Goal: Find specific page/section: Find specific page/section

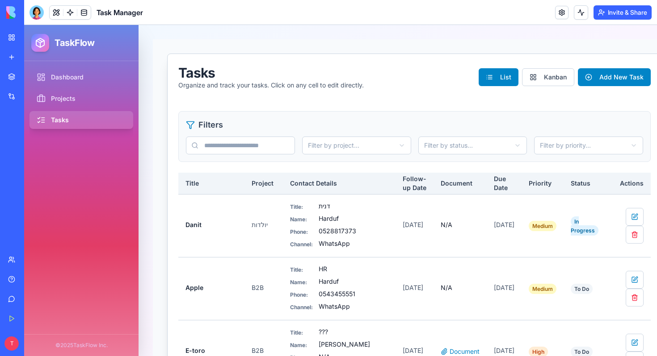
click at [23, 34] on div "My Workspace" at bounding box center [27, 37] width 12 height 9
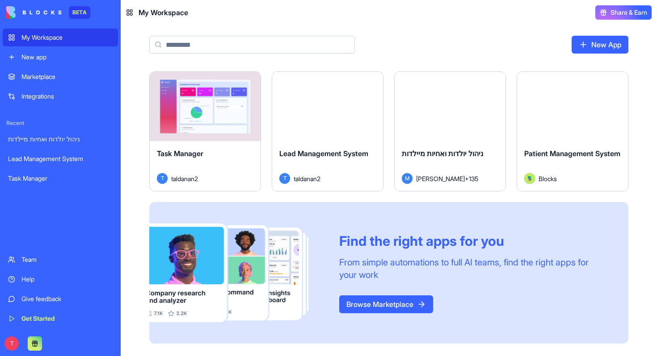
click at [336, 155] on span "Lead Management System" at bounding box center [323, 153] width 89 height 9
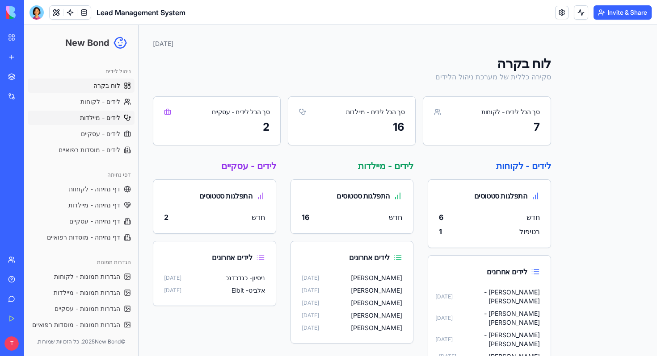
click at [107, 117] on span "לידים - מיילדות" at bounding box center [100, 117] width 40 height 9
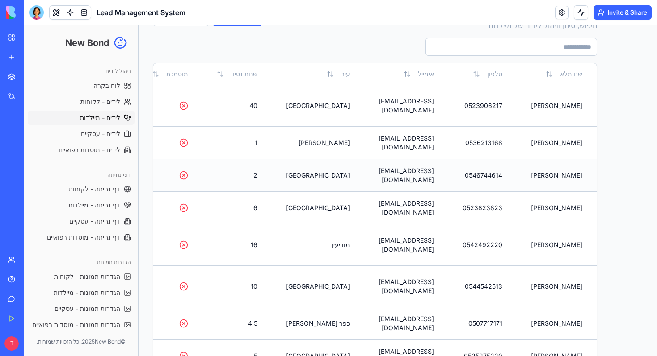
scroll to position [58, 0]
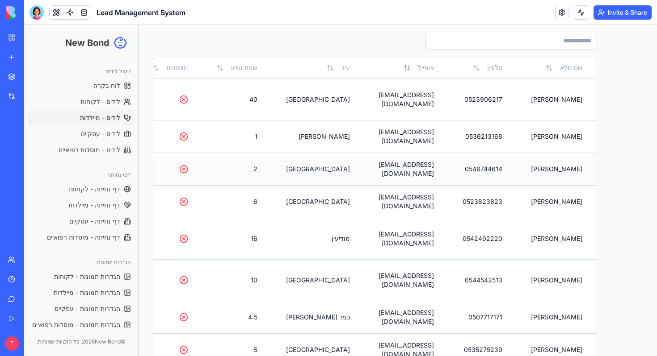
click at [557, 164] on td "[PERSON_NAME]" at bounding box center [556, 169] width 80 height 33
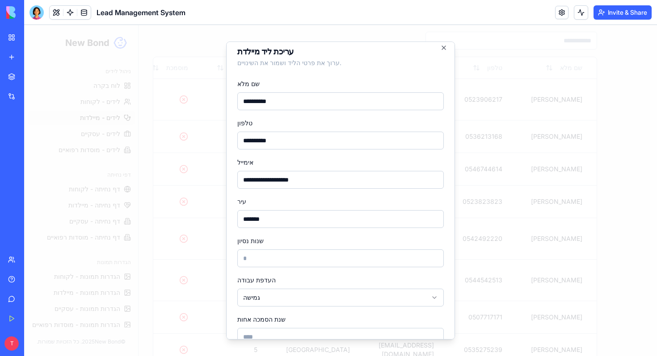
scroll to position [0, 0]
